Goal: Transaction & Acquisition: Purchase product/service

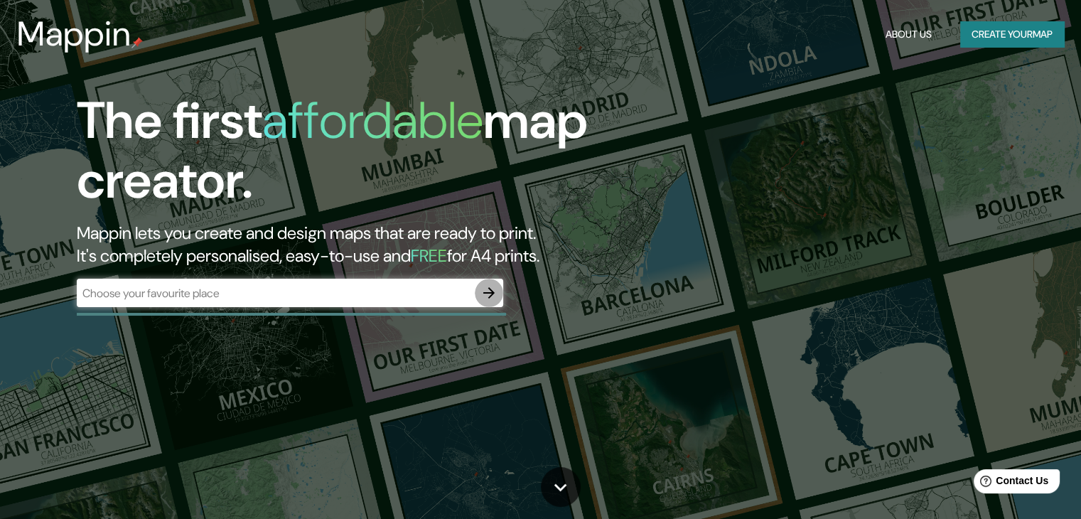
click at [496, 293] on icon "button" at bounding box center [488, 292] width 17 height 17
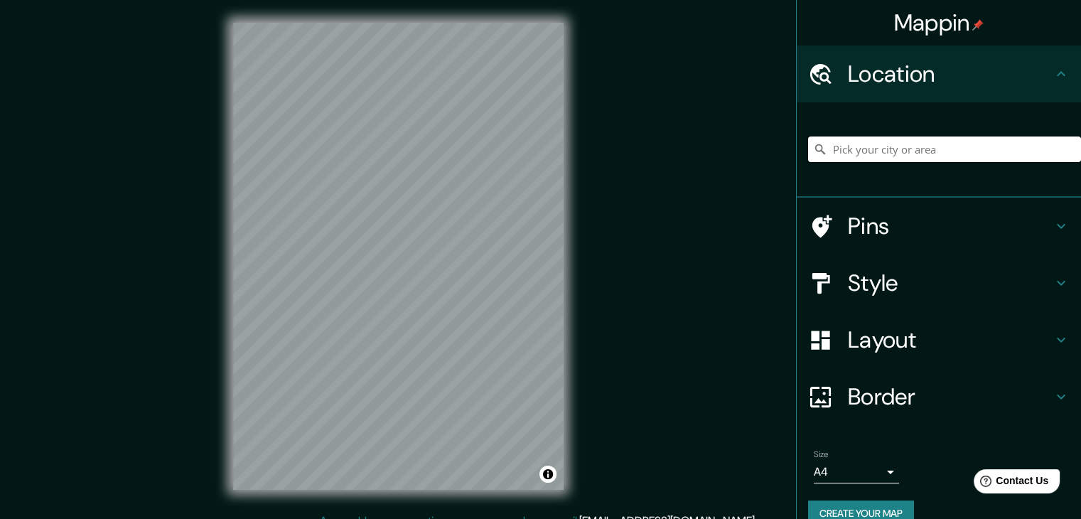
click at [893, 139] on input "Pick your city or area" at bounding box center [944, 149] width 273 height 26
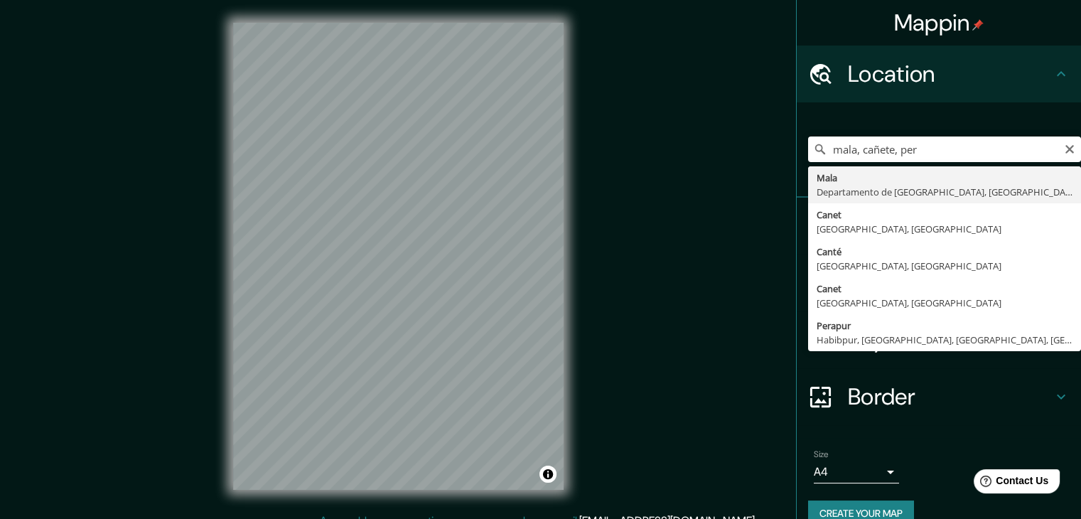
type input "[GEOGRAPHIC_DATA], [GEOGRAPHIC_DATA], [GEOGRAPHIC_DATA]"
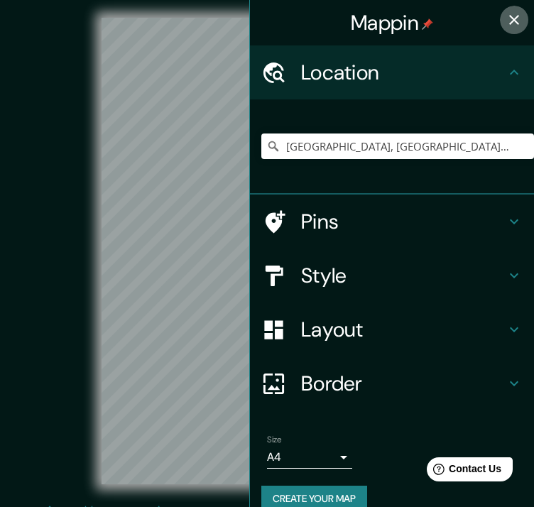
click at [509, 19] on icon "button" at bounding box center [514, 19] width 17 height 17
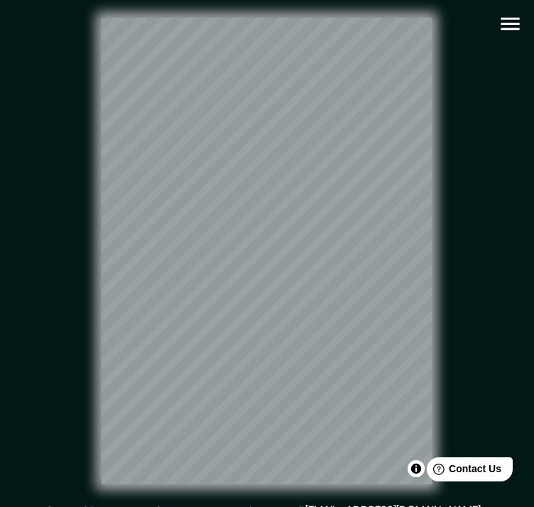
click at [516, 18] on icon "button" at bounding box center [510, 24] width 18 height 13
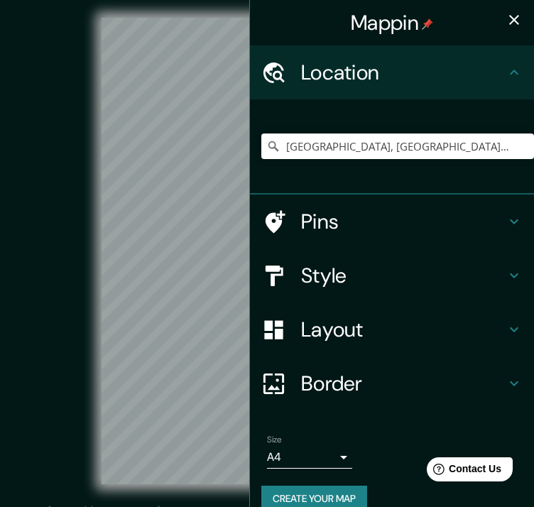
click at [409, 318] on h4 "Layout" at bounding box center [403, 330] width 205 height 26
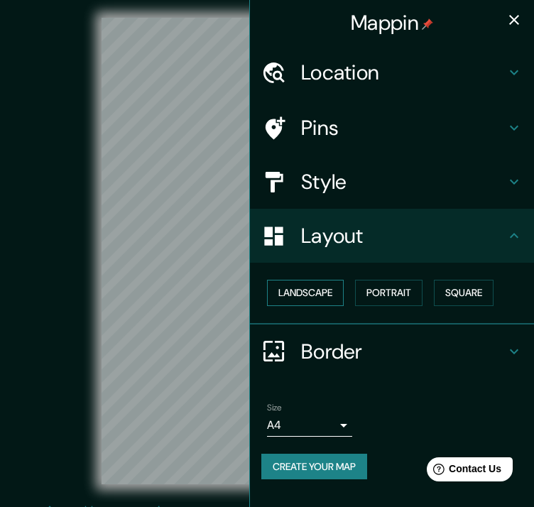
click at [325, 289] on button "Landscape" at bounding box center [305, 293] width 77 height 26
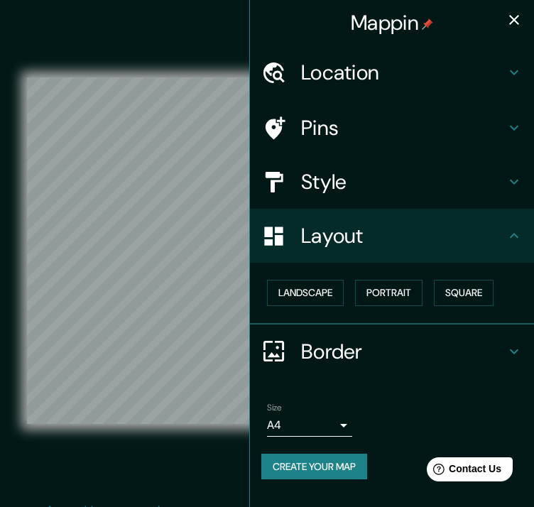
click at [144, 30] on div "© Mapbox © OpenStreetMap Improve this map" at bounding box center [267, 251] width 481 height 457
click at [514, 11] on icon "button" at bounding box center [514, 19] width 17 height 17
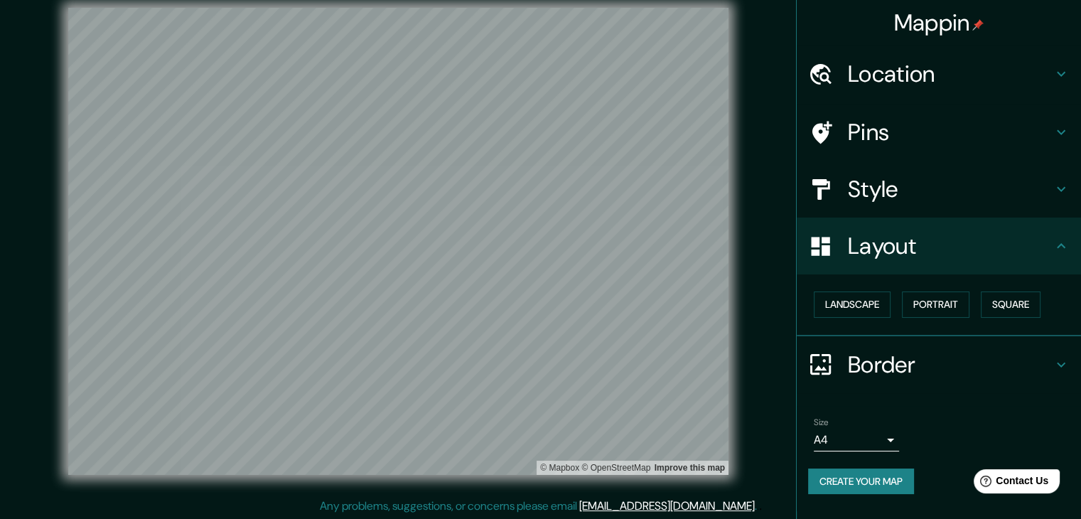
scroll to position [16, 0]
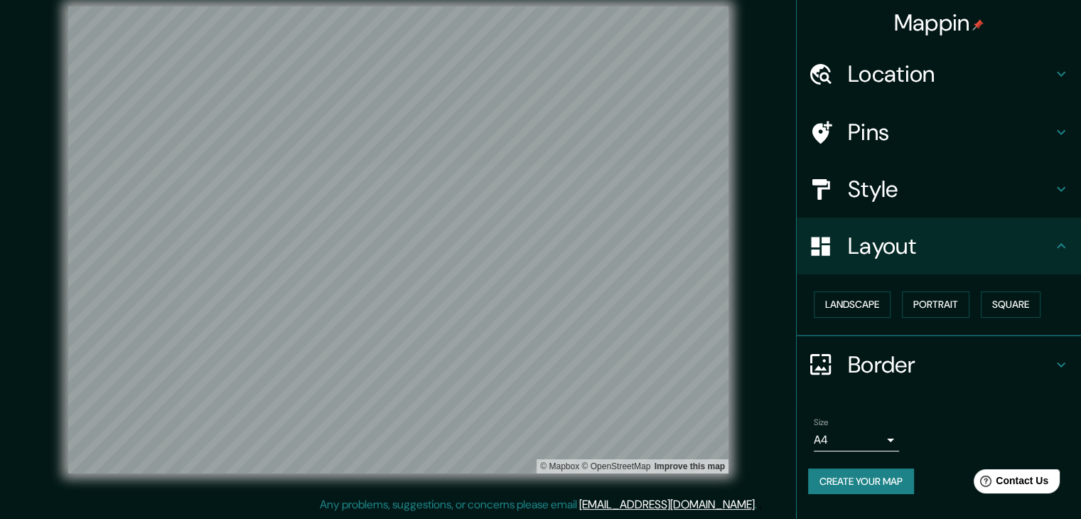
click at [640, 502] on html "Mappin Location [GEOGRAPHIC_DATA], [GEOGRAPHIC_DATA], [GEOGRAPHIC_DATA] Pins St…" at bounding box center [540, 243] width 1081 height 519
